Goal: Navigation & Orientation: Find specific page/section

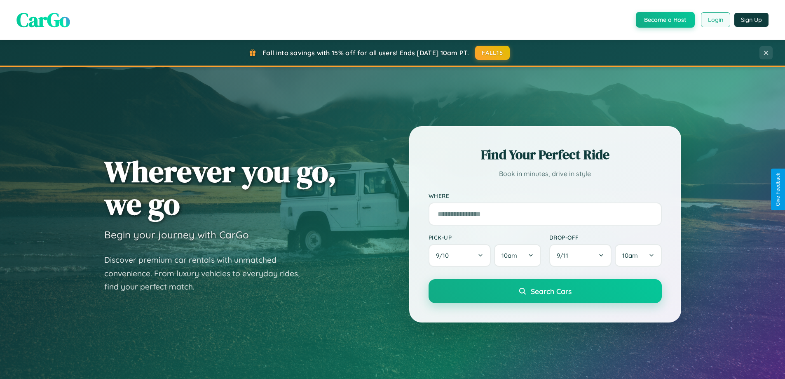
click at [715, 20] on button "Login" at bounding box center [715, 19] width 29 height 15
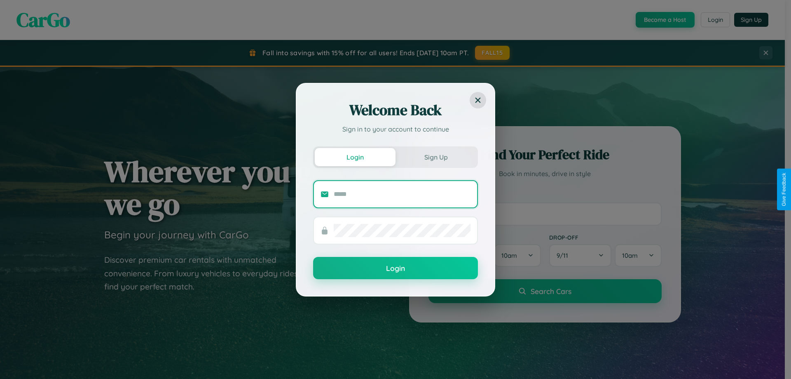
click at [402, 194] on input "text" at bounding box center [402, 193] width 137 height 13
type input "**********"
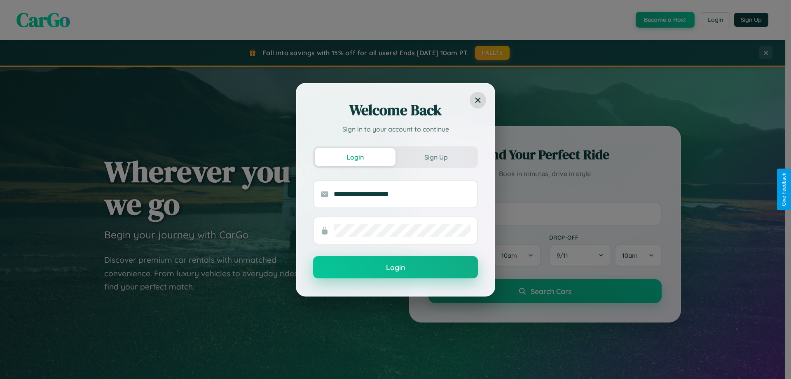
click at [396, 267] on button "Login" at bounding box center [395, 267] width 165 height 22
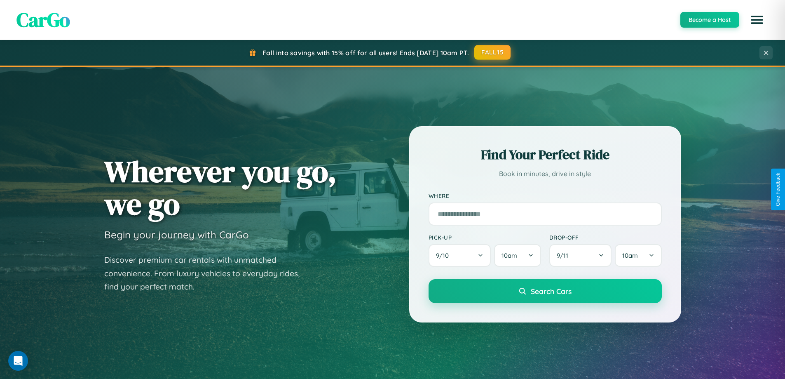
click at [493, 52] on button "FALL15" at bounding box center [492, 52] width 36 height 15
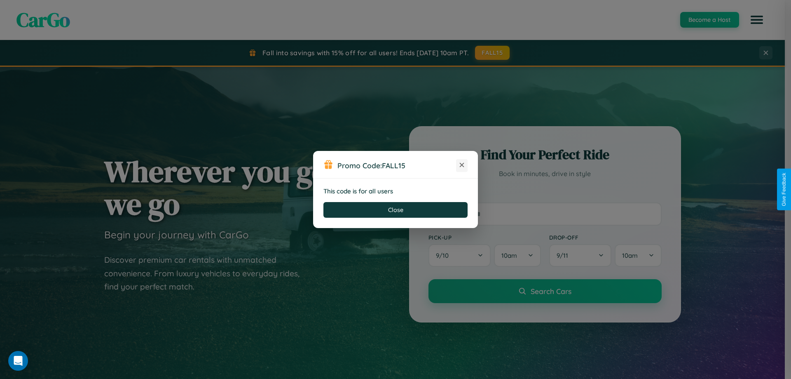
click at [462, 165] on icon at bounding box center [462, 165] width 8 height 8
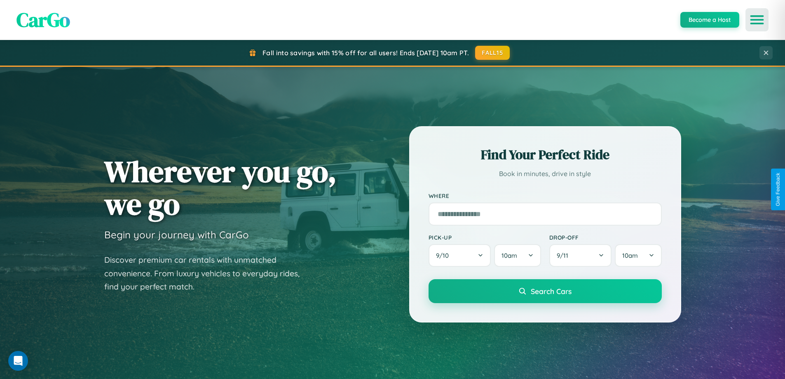
click at [757, 20] on icon "Open menu" at bounding box center [757, 19] width 12 height 7
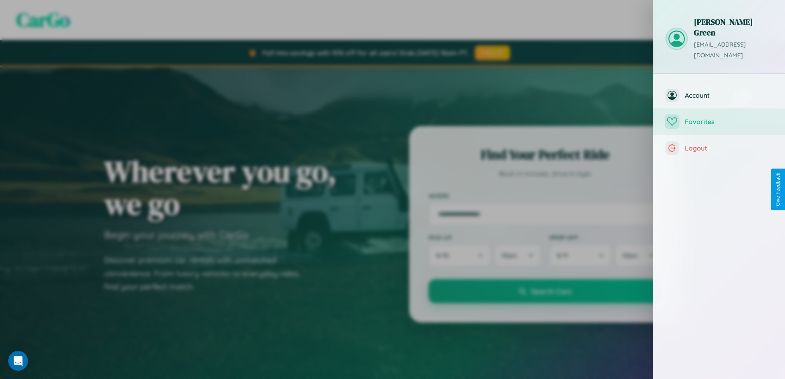
click at [719, 117] on span "Favorites" at bounding box center [729, 121] width 88 height 8
